Goal: Book appointment/travel/reservation

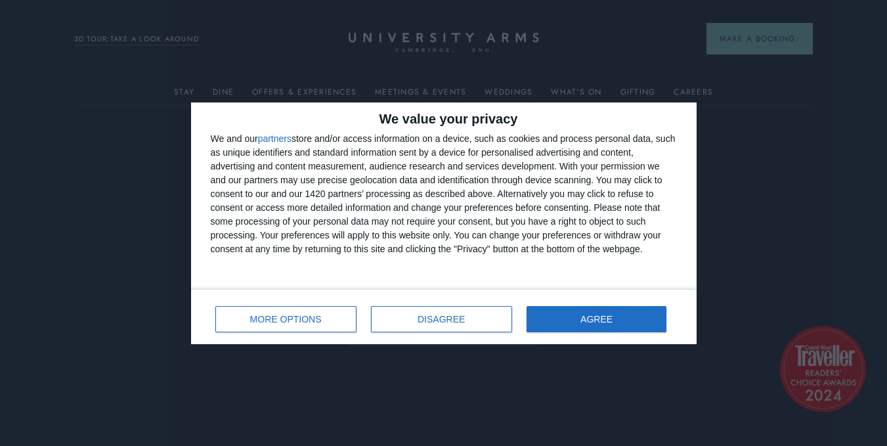
scroll to position [79, 0]
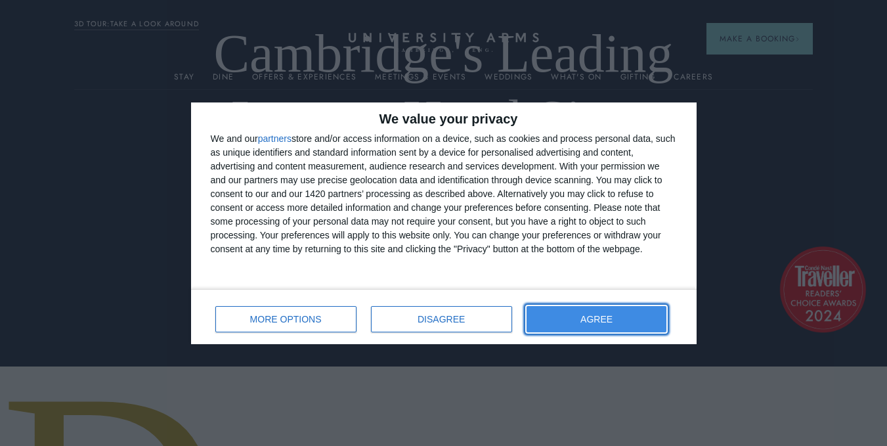
click at [662, 318] on button "AGREE" at bounding box center [597, 319] width 141 height 26
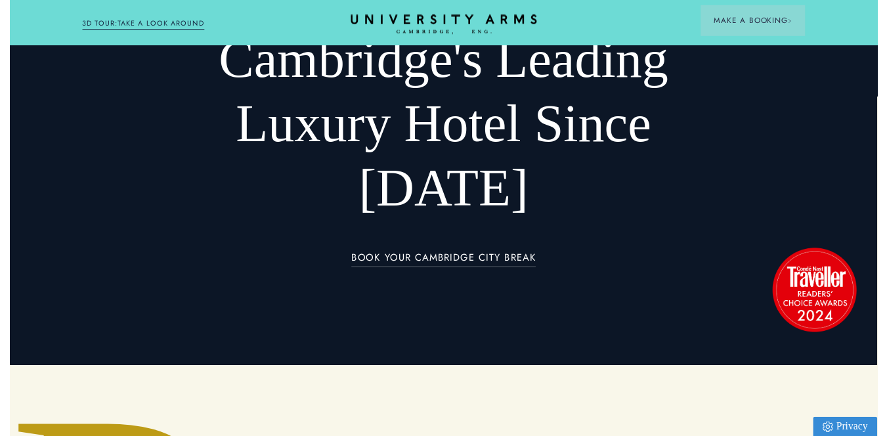
scroll to position [0, 0]
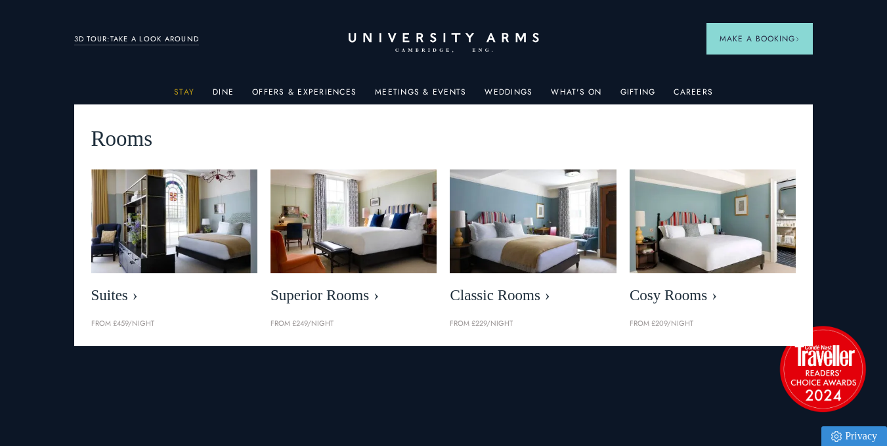
click at [181, 97] on link "Stay" at bounding box center [184, 95] width 20 height 17
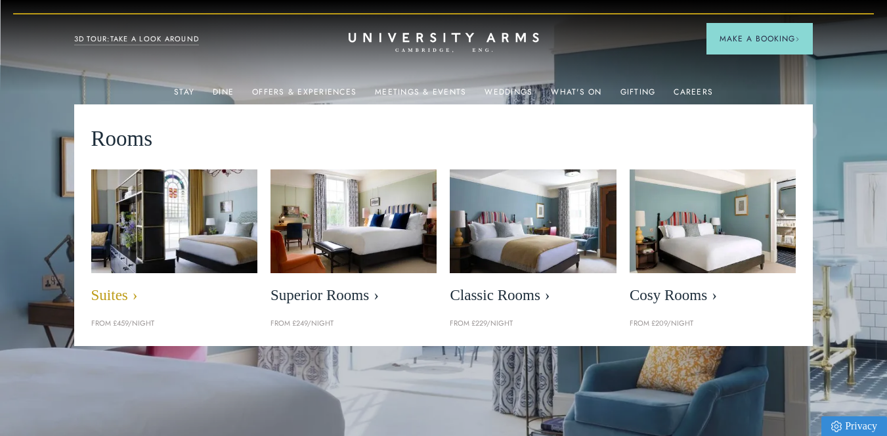
click at [226, 227] on img at bounding box center [174, 222] width 191 height 120
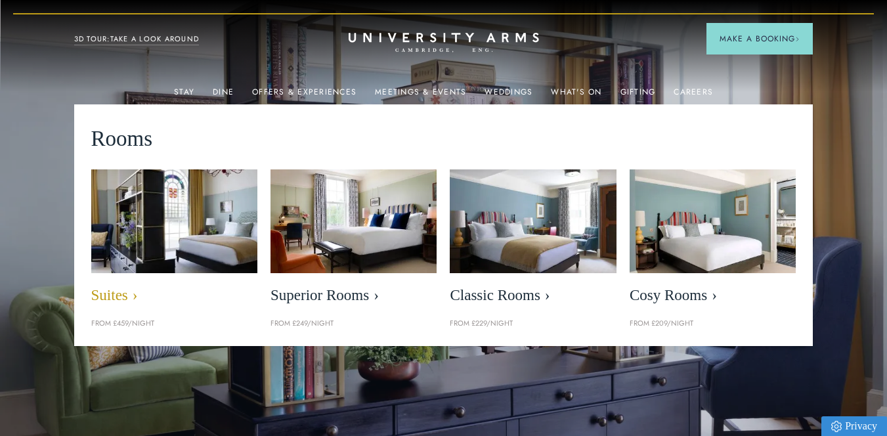
click at [226, 227] on img at bounding box center [174, 222] width 191 height 120
click at [129, 303] on span "Suites" at bounding box center [174, 295] width 166 height 18
click at [108, 294] on span "Suites" at bounding box center [174, 295] width 166 height 18
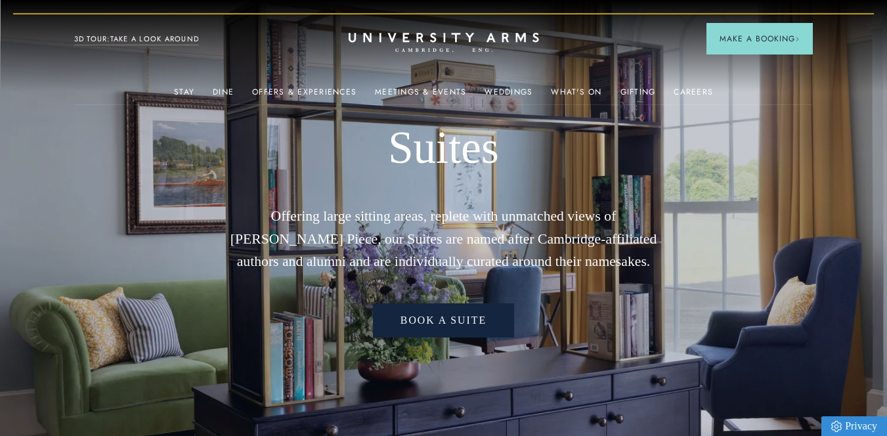
click at [452, 303] on link "Book a Suite" at bounding box center [443, 319] width 141 height 33
